Goal: Task Accomplishment & Management: Use online tool/utility

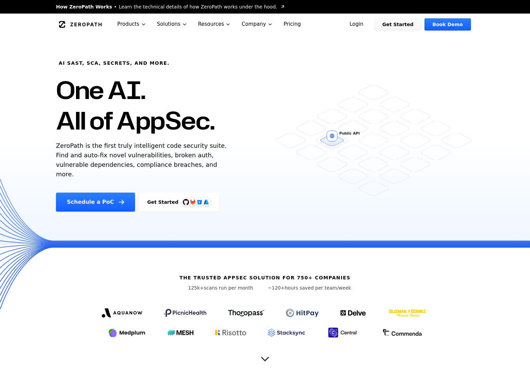
click at [370, 25] on link "Login" at bounding box center [356, 24] width 30 height 12
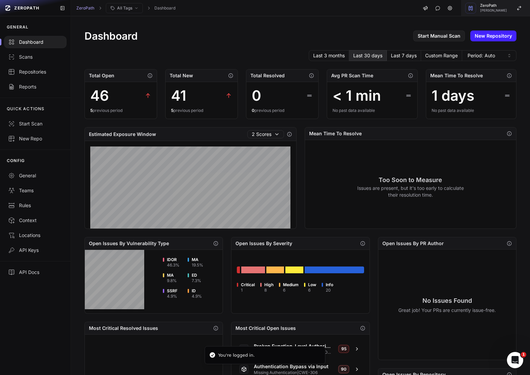
click at [493, 9] on span "[PERSON_NAME]" at bounding box center [493, 10] width 27 height 3
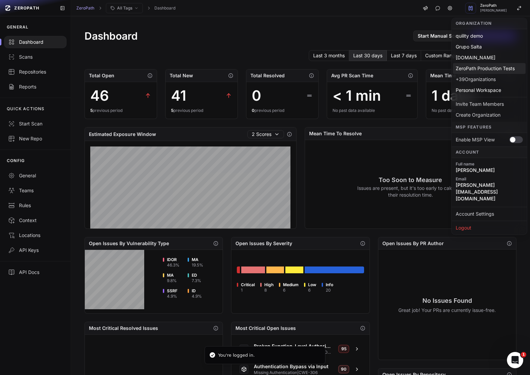
click at [489, 64] on div "ZeroPath Production Tests" at bounding box center [489, 68] width 73 height 11
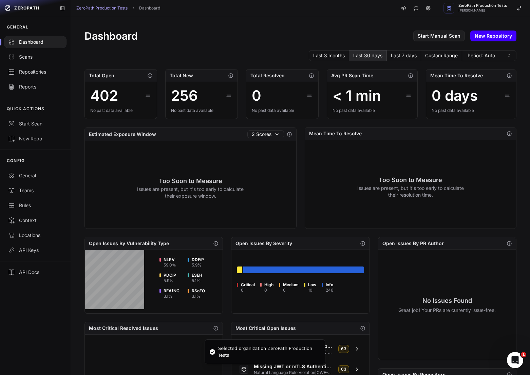
click at [492, 38] on link "New Repository" at bounding box center [493, 36] width 46 height 11
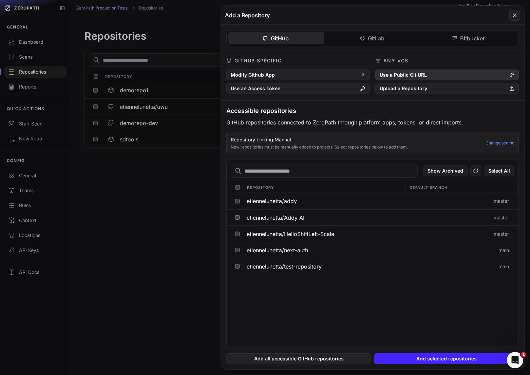
click at [417, 74] on button "Use a Public Git URL" at bounding box center [446, 75] width 143 height 11
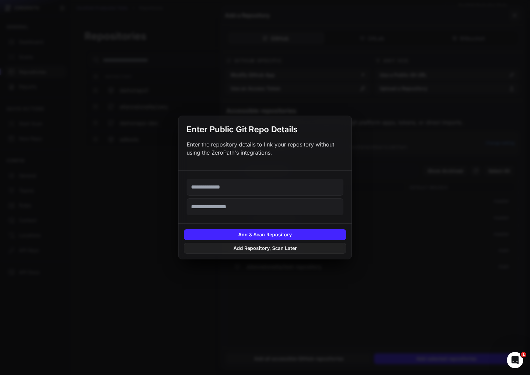
click at [253, 186] on input "text" at bounding box center [264, 187] width 157 height 17
paste input "**********"
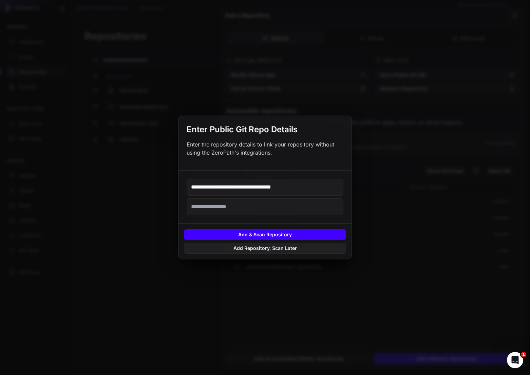
type input "**********"
click at [284, 232] on button "Add & Scan Repository" at bounding box center [265, 234] width 162 height 11
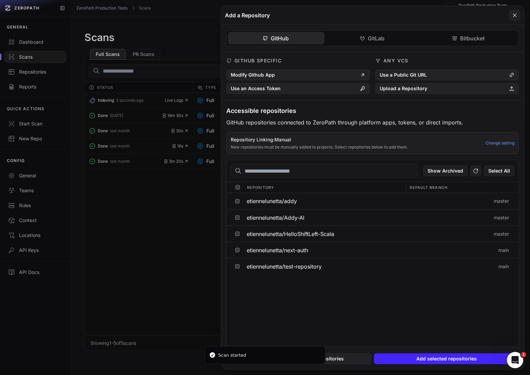
click at [153, 231] on button at bounding box center [265, 187] width 530 height 375
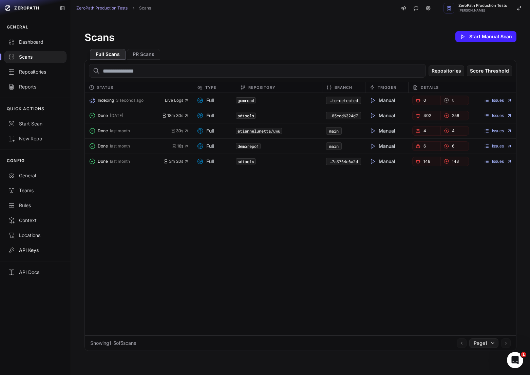
click at [33, 248] on div "API Keys" at bounding box center [35, 250] width 54 height 7
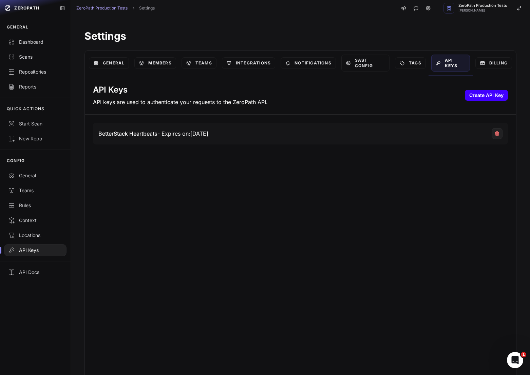
click at [487, 91] on button "Create API Key" at bounding box center [486, 95] width 43 height 11
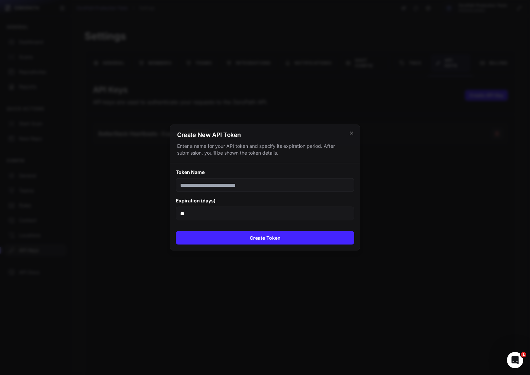
type input "*"
type input "*********"
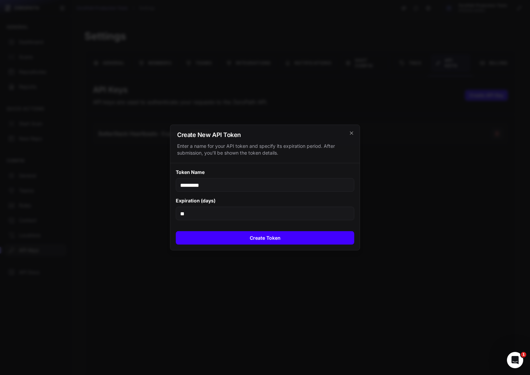
click at [278, 238] on button "Create Token" at bounding box center [265, 238] width 178 height 14
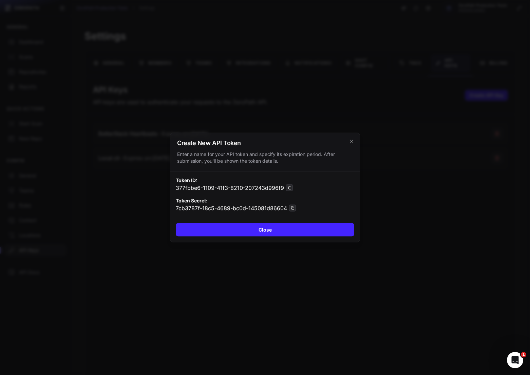
click at [289, 191] on button at bounding box center [289, 187] width 7 height 7
click at [291, 209] on icon at bounding box center [292, 208] width 4 height 4
click at [246, 289] on div at bounding box center [265, 187] width 530 height 375
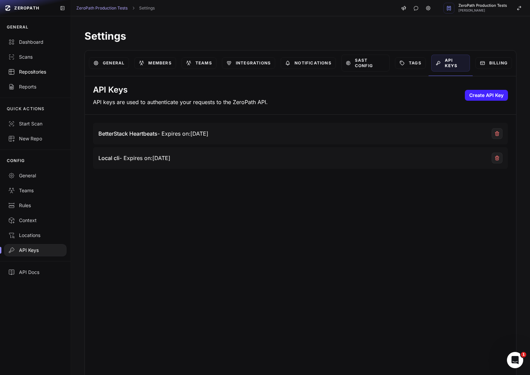
click at [37, 75] on div "Repositories" at bounding box center [35, 71] width 54 height 7
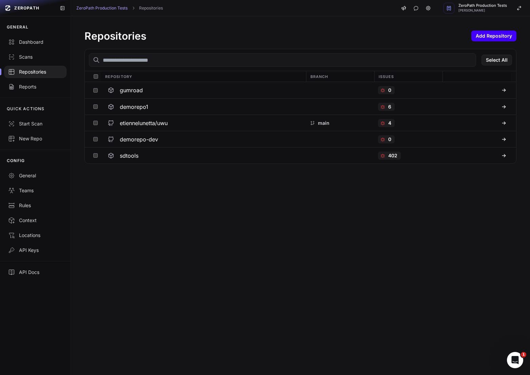
click at [502, 39] on button "Add Repository" at bounding box center [493, 36] width 45 height 11
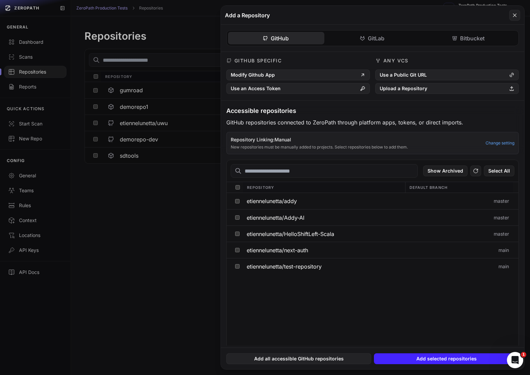
click at [167, 155] on button at bounding box center [265, 187] width 530 height 375
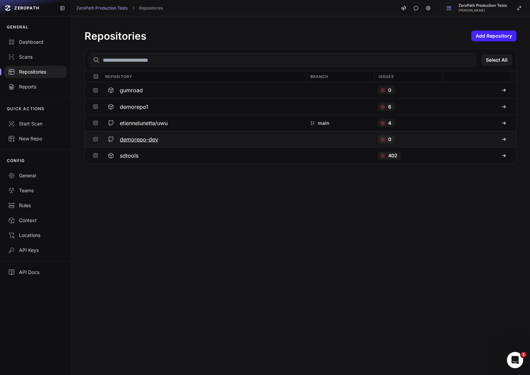
click at [200, 144] on div "demorepo-dev" at bounding box center [203, 139] width 197 height 12
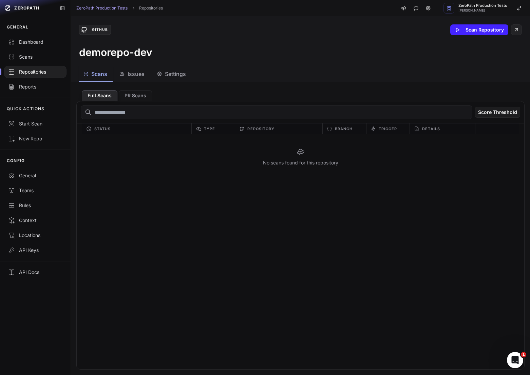
click at [37, 77] on div at bounding box center [35, 72] width 62 height 12
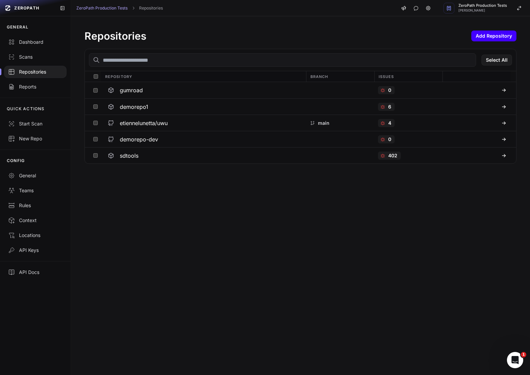
click at [504, 34] on button "Add Repository" at bounding box center [493, 36] width 45 height 11
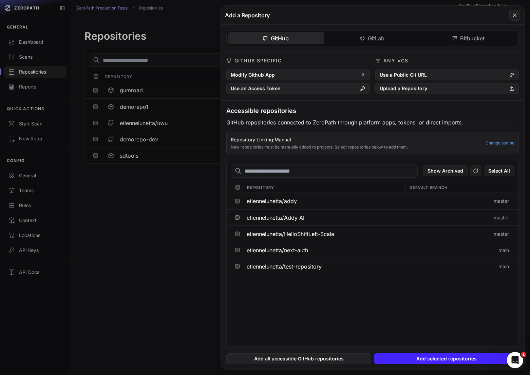
click at [164, 223] on button at bounding box center [265, 187] width 530 height 375
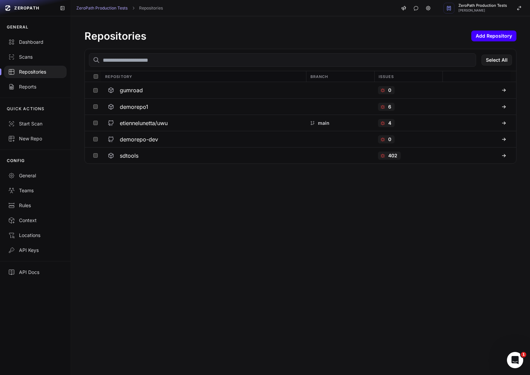
click at [491, 37] on button "Add Repository" at bounding box center [493, 36] width 45 height 11
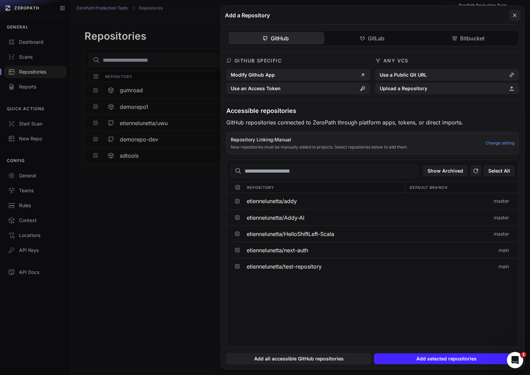
click at [140, 200] on button at bounding box center [265, 187] width 530 height 375
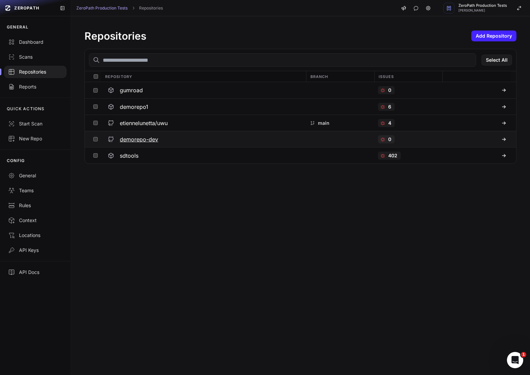
click at [157, 136] on h3 "demorepo-dev" at bounding box center [139, 139] width 38 height 8
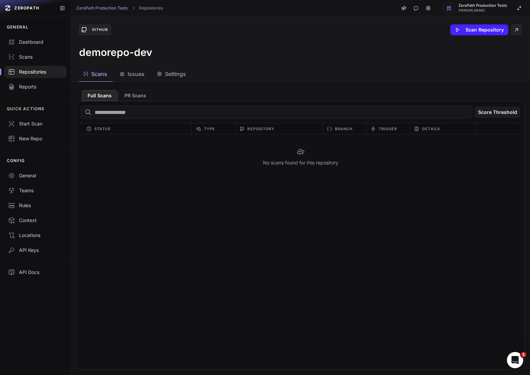
click at [38, 75] on div "Repositories" at bounding box center [35, 71] width 54 height 7
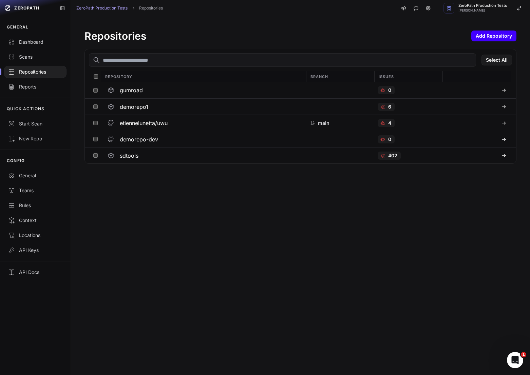
click at [497, 34] on button "Add Repository" at bounding box center [493, 36] width 45 height 11
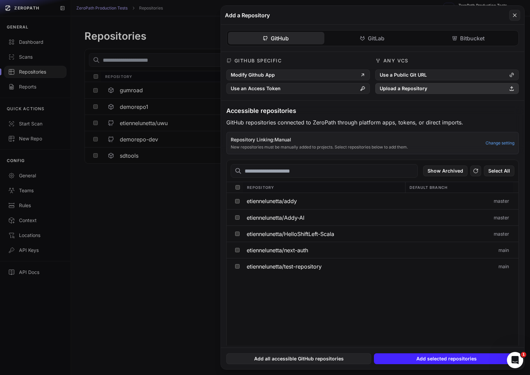
click at [410, 89] on button "Upload a Repository" at bounding box center [446, 88] width 143 height 11
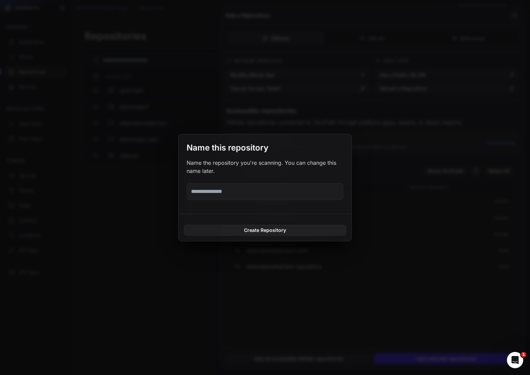
click at [281, 183] on input "text" at bounding box center [264, 191] width 157 height 17
type input "******"
click at [184, 225] on button "Create Repository" at bounding box center [265, 230] width 162 height 11
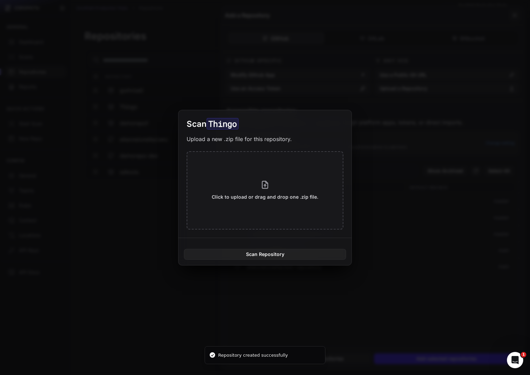
click at [226, 289] on button at bounding box center [265, 187] width 530 height 375
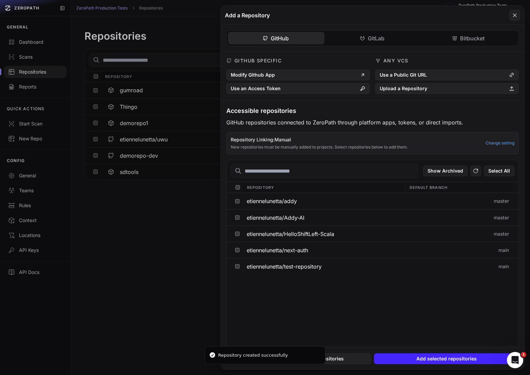
click at [206, 286] on button at bounding box center [265, 187] width 530 height 375
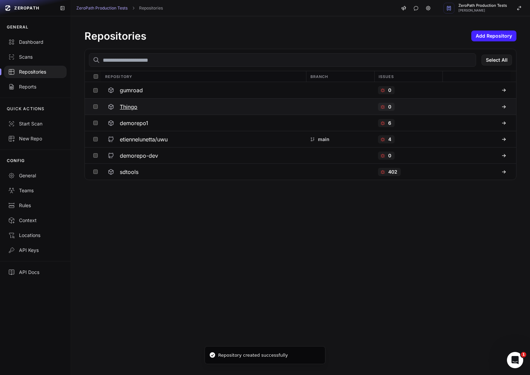
click at [134, 106] on h3 "Thingo" at bounding box center [129, 107] width 18 height 8
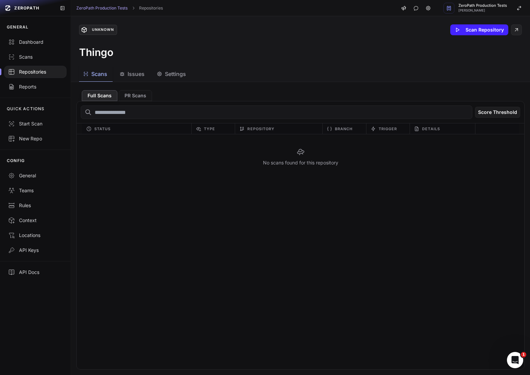
click at [152, 54] on div "Thingo" at bounding box center [300, 52] width 442 height 12
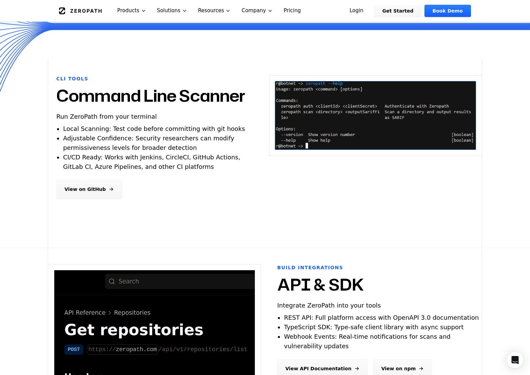
scroll to position [223, 0]
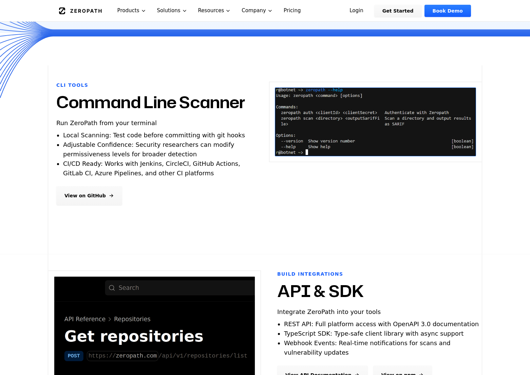
click at [80, 197] on link "View on GitHub" at bounding box center [89, 195] width 66 height 19
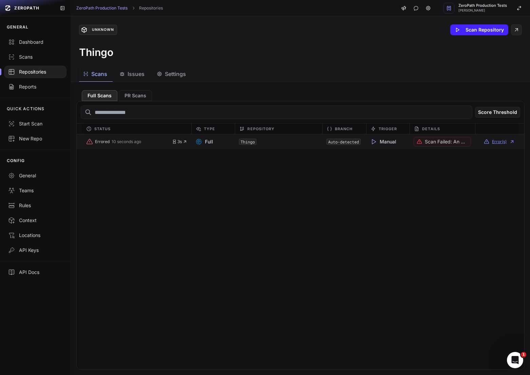
click at [509, 140] on icon at bounding box center [511, 141] width 5 height 5
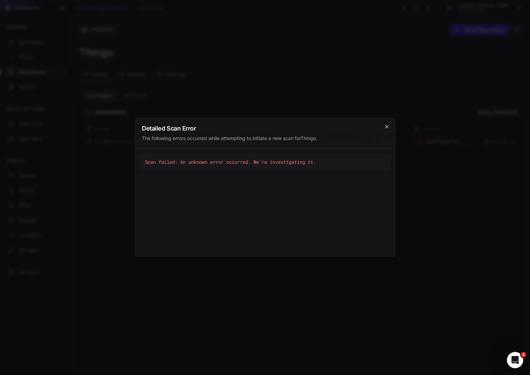
click at [386, 126] on icon "cross 2," at bounding box center [386, 126] width 3 height 3
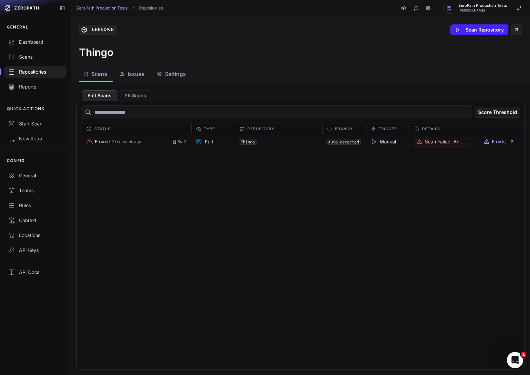
click at [387, 274] on div "Errored 10 seconds ago 3s Full Thingo Auto-detected Manual Scan failed: An unkn…" at bounding box center [300, 251] width 447 height 235
click at [211, 191] on div "Errored 10 seconds ago 3s Full Thingo Auto-detected Manual Scan failed: An unkn…" at bounding box center [300, 251] width 447 height 235
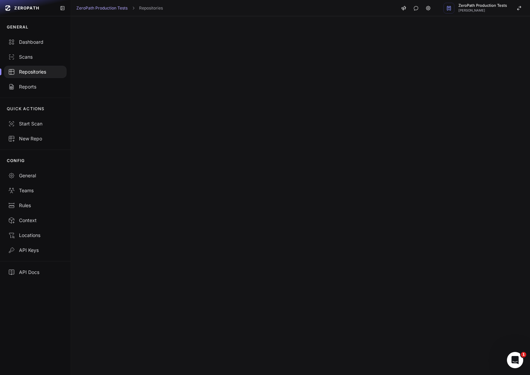
click at [211, 191] on div at bounding box center [300, 195] width 459 height 359
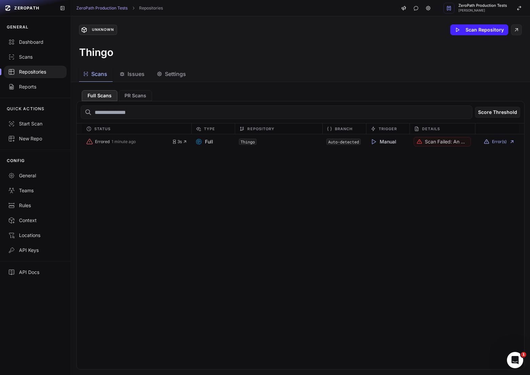
click at [118, 211] on div "Errored 1 minute ago 3s Full Thingo Auto-detected Manual Scan failed: An unknow…" at bounding box center [300, 251] width 447 height 235
click at [497, 141] on button "Error(s)" at bounding box center [499, 141] width 31 height 5
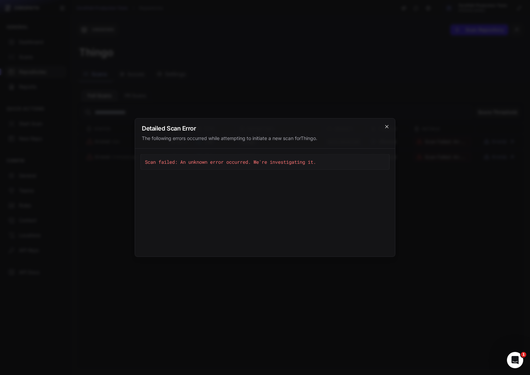
click at [385, 129] on icon "cross 2," at bounding box center [386, 126] width 5 height 5
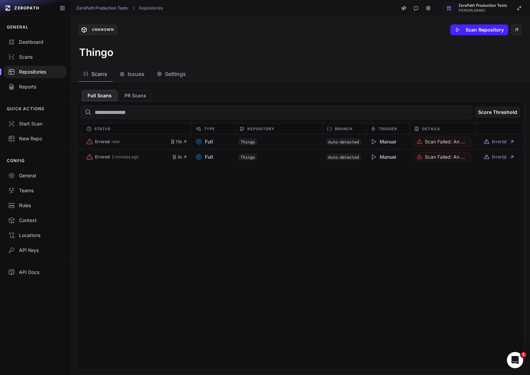
click at [50, 72] on div "Repositories" at bounding box center [35, 71] width 54 height 7
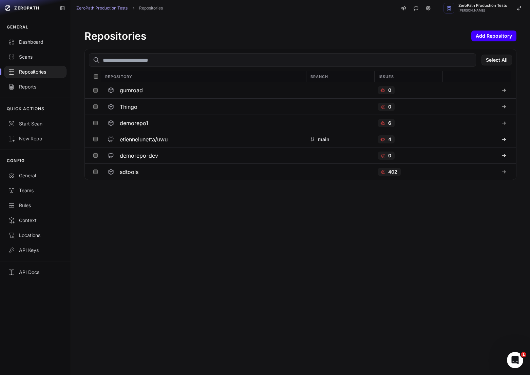
click at [496, 38] on button "Add Repository" at bounding box center [493, 36] width 45 height 11
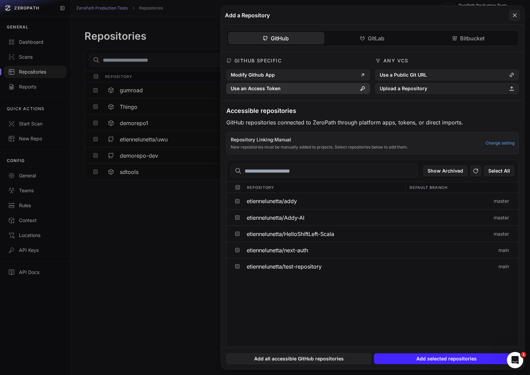
click at [308, 90] on button "Use an Access Token" at bounding box center [297, 88] width 143 height 11
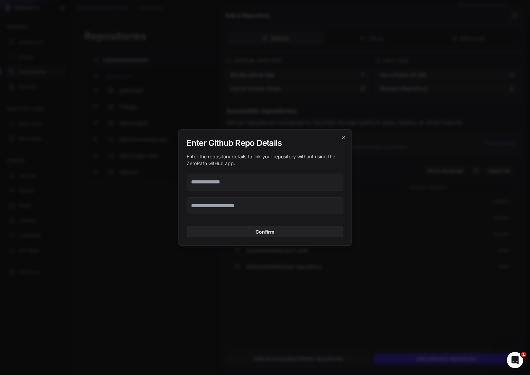
click at [240, 204] on input "text" at bounding box center [264, 205] width 157 height 17
paste input "**********"
type input "**********"
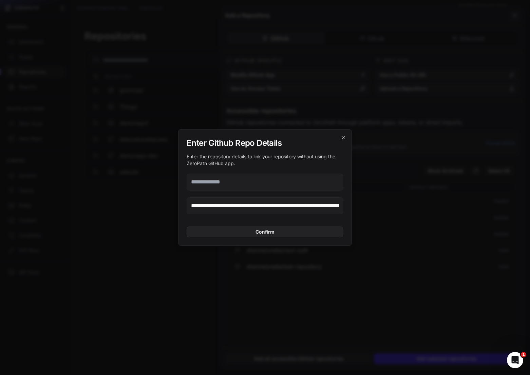
click at [240, 181] on input "text" at bounding box center [264, 182] width 157 height 17
paste input "**********"
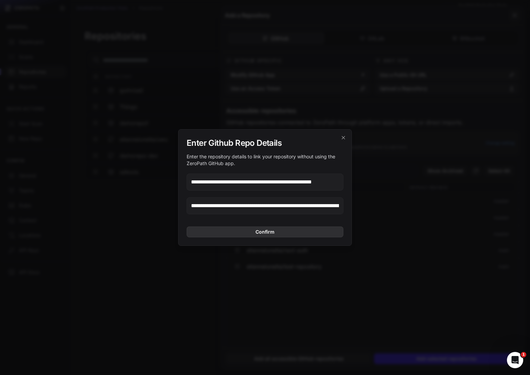
type input "**********"
click at [287, 228] on button "Confirm" at bounding box center [264, 232] width 157 height 11
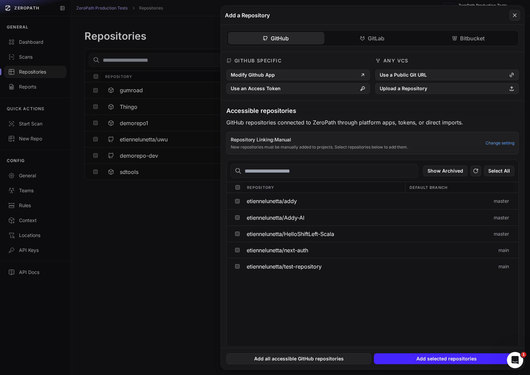
click at [166, 222] on button at bounding box center [265, 187] width 530 height 375
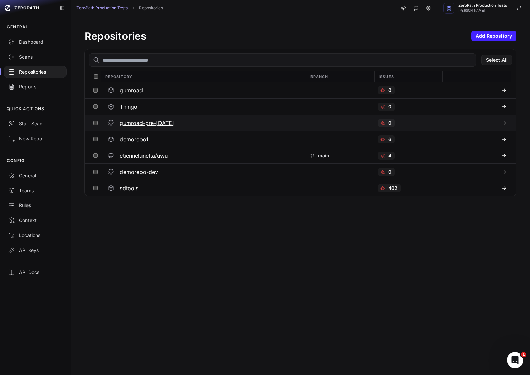
click at [159, 122] on h3 "gumroad-pre-[DATE]" at bounding box center [147, 123] width 54 height 8
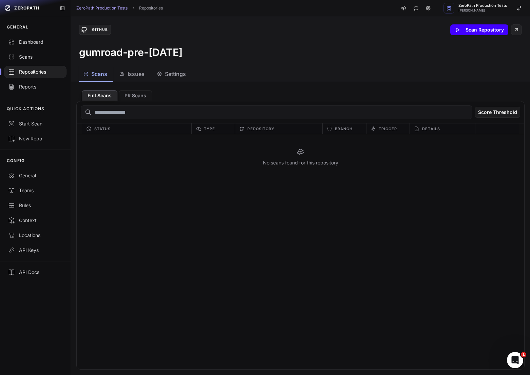
click at [461, 31] on button "Scan Repository" at bounding box center [479, 29] width 58 height 11
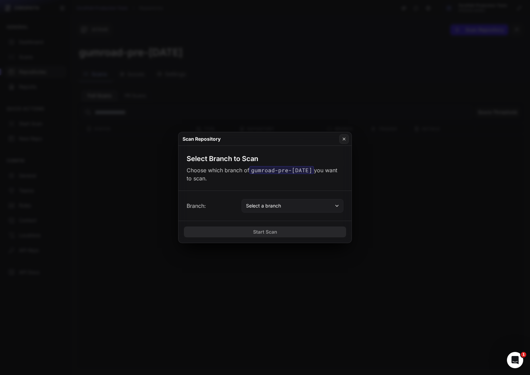
click at [295, 206] on button "Select a branch" at bounding box center [292, 206] width 102 height 14
click at [277, 240] on div "Start Scan" at bounding box center [264, 232] width 173 height 22
click at [270, 203] on span "Select a branch" at bounding box center [263, 205] width 35 height 7
click at [219, 209] on div "Branch: Select a branch" at bounding box center [264, 206] width 157 height 14
click at [385, 197] on button at bounding box center [265, 187] width 530 height 375
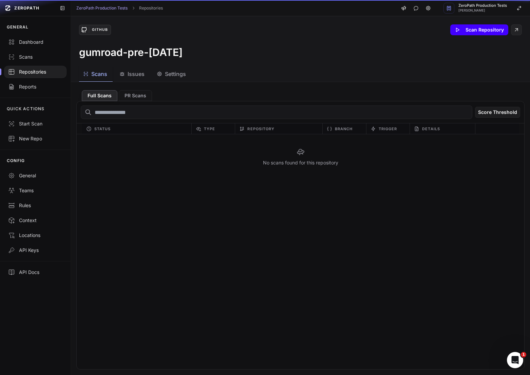
click at [469, 32] on button "Scan Repository" at bounding box center [479, 29] width 58 height 11
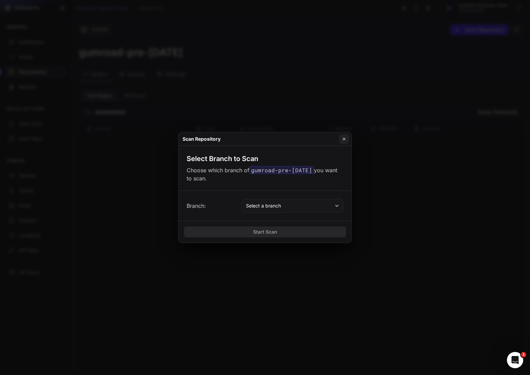
click at [283, 213] on div "Branch: Select a branch" at bounding box center [264, 206] width 173 height 30
click at [283, 202] on button "Select a branch" at bounding box center [292, 206] width 102 height 14
click at [317, 191] on div "Scan Repository Select Branch to Scan Choose which branch of gumroad-pre-[DATE]…" at bounding box center [265, 187] width 174 height 111
click at [314, 188] on div "Select Branch to Scan Choose which branch of gumroad-pre-[DATE] you want to sca…" at bounding box center [264, 168] width 173 height 45
click at [344, 136] on icon at bounding box center [343, 138] width 5 height 5
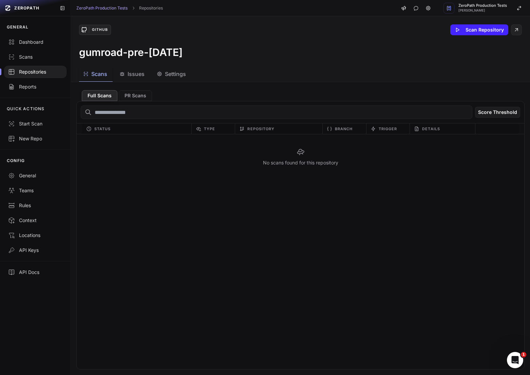
click at [161, 72] on icon "button" at bounding box center [159, 73] width 5 height 5
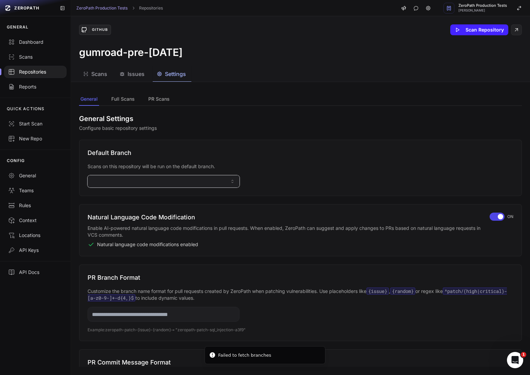
click at [178, 182] on button "button" at bounding box center [163, 181] width 152 height 12
click at [157, 196] on input at bounding box center [163, 197] width 149 height 12
type input "****"
click at [138, 211] on div "Use " main "" at bounding box center [163, 208] width 149 height 11
click at [461, 25] on button "Scan Repository" at bounding box center [479, 29] width 58 height 11
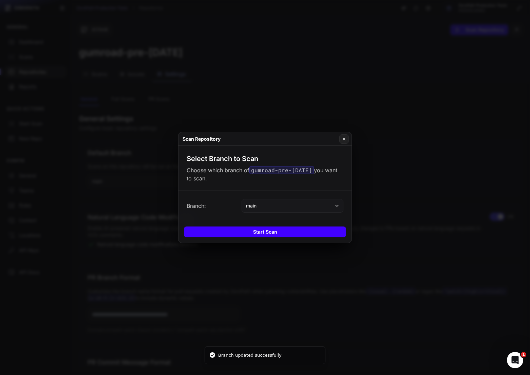
click at [287, 236] on button "Start Scan" at bounding box center [265, 232] width 162 height 11
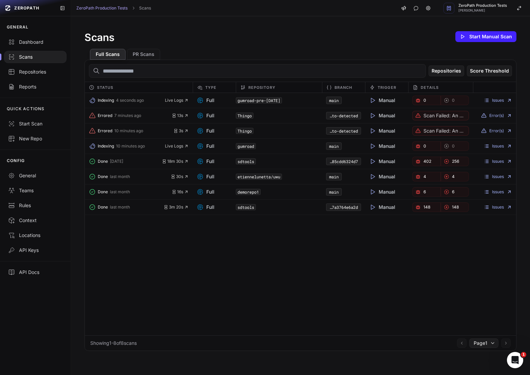
click at [268, 278] on div "Indexing 4 seconds ago Live Logs Full gumroad-pre-[DATE] main Manual 0 0 Issues…" at bounding box center [300, 214] width 431 height 242
click at [216, 254] on div "Indexing 1 minute ago Live Logs Full gumroad-pre-[DATE] main Manual 0 0 Issues …" at bounding box center [300, 214] width 431 height 242
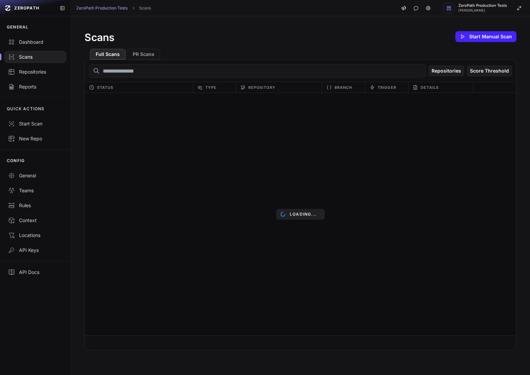
click at [297, 215] on p "Loading..." at bounding box center [303, 214] width 27 height 5
click at [310, 212] on p "Loading..." at bounding box center [303, 214] width 27 height 5
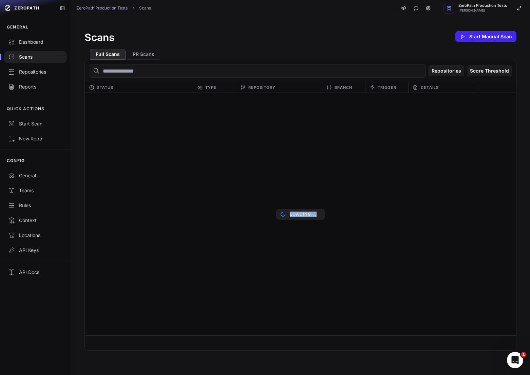
click at [310, 212] on p "Loading..." at bounding box center [303, 214] width 27 height 5
click at [300, 213] on p "Loading..." at bounding box center [303, 214] width 27 height 5
click at [300, 213] on div "Loading..." at bounding box center [300, 214] width 431 height 242
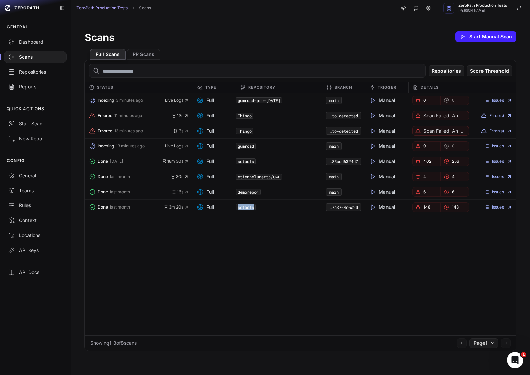
click at [300, 213] on div "Done last month 3m 20s Full sdtools c4d77b8c-f9ed-4d99-b04c-f7a3764e6a2d Manual…" at bounding box center [300, 207] width 431 height 15
click at [304, 213] on div "Done last month 3m 20s Full sdtools c4d77b8c-f9ed-4d99-b04c-f7a3764e6a2d Manual…" at bounding box center [300, 207] width 431 height 15
click at [297, 230] on div "Indexing 3 minutes ago Live Logs Full gumroad-pre-april-14-2025 main Manual 0 0…" at bounding box center [300, 214] width 431 height 242
click at [501, 101] on link "Issues" at bounding box center [498, 100] width 28 height 5
